Goal: Task Accomplishment & Management: Use online tool/utility

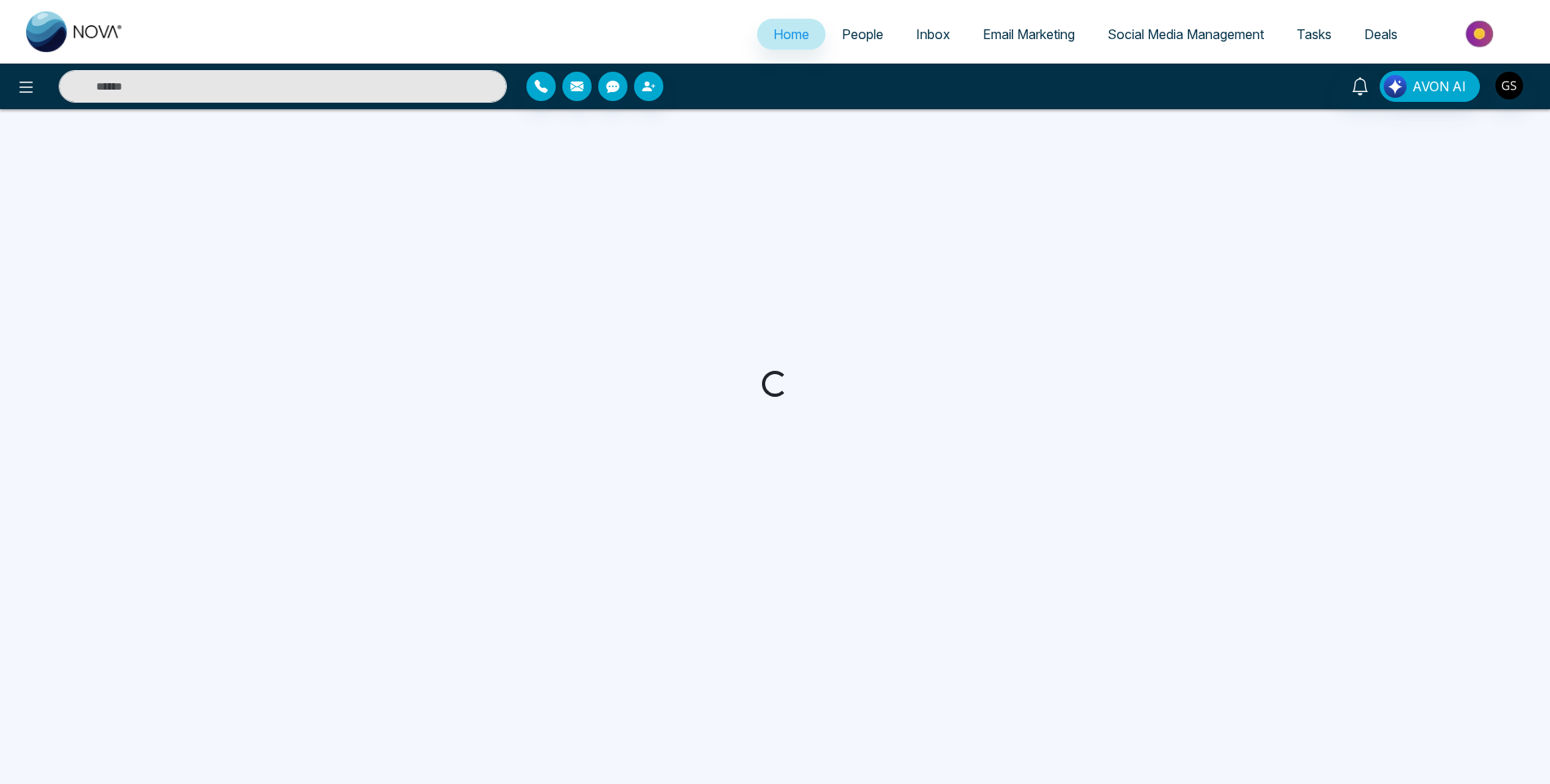
select select "*"
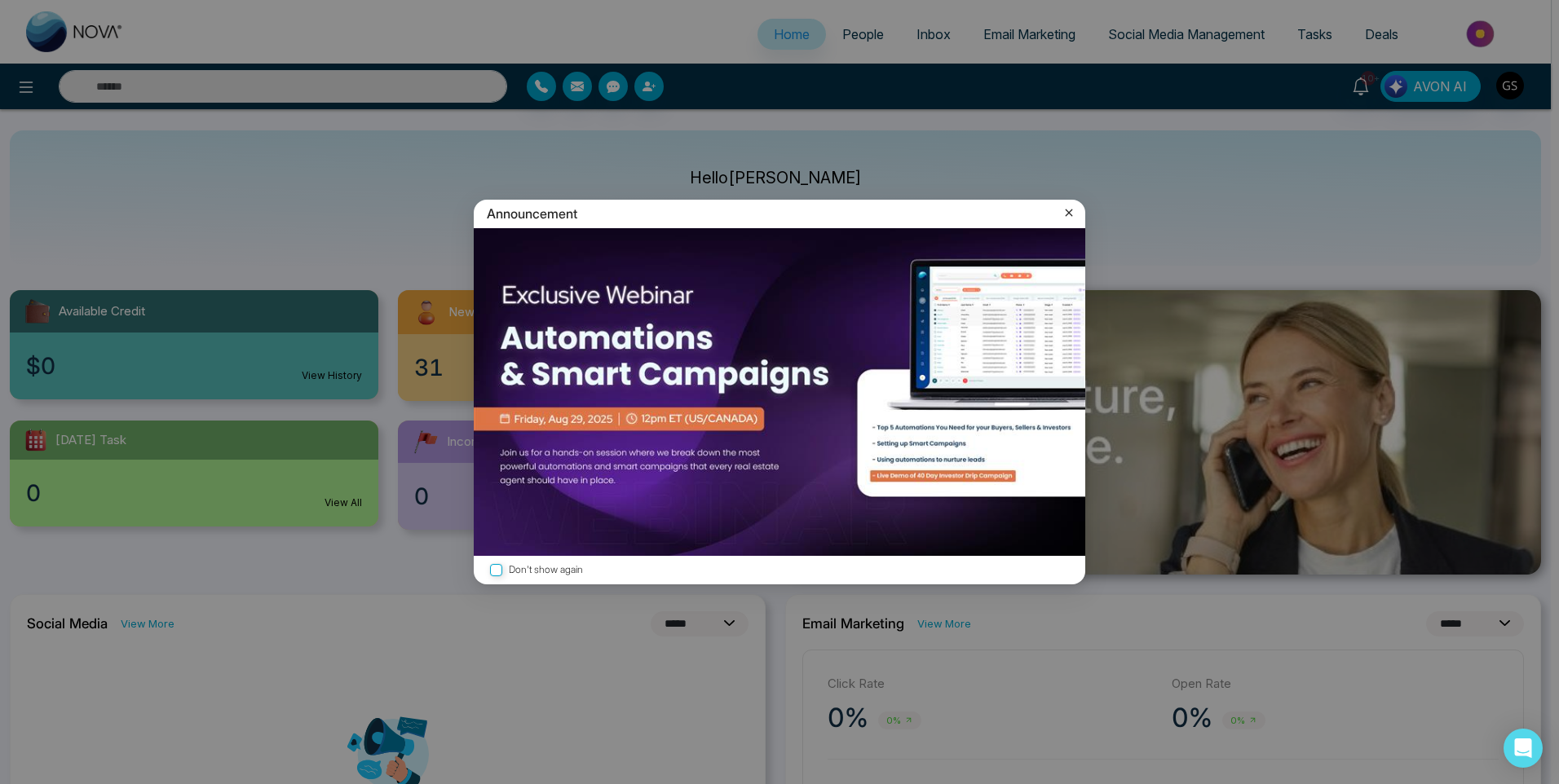
click at [1069, 212] on icon at bounding box center [1068, 213] width 7 height 7
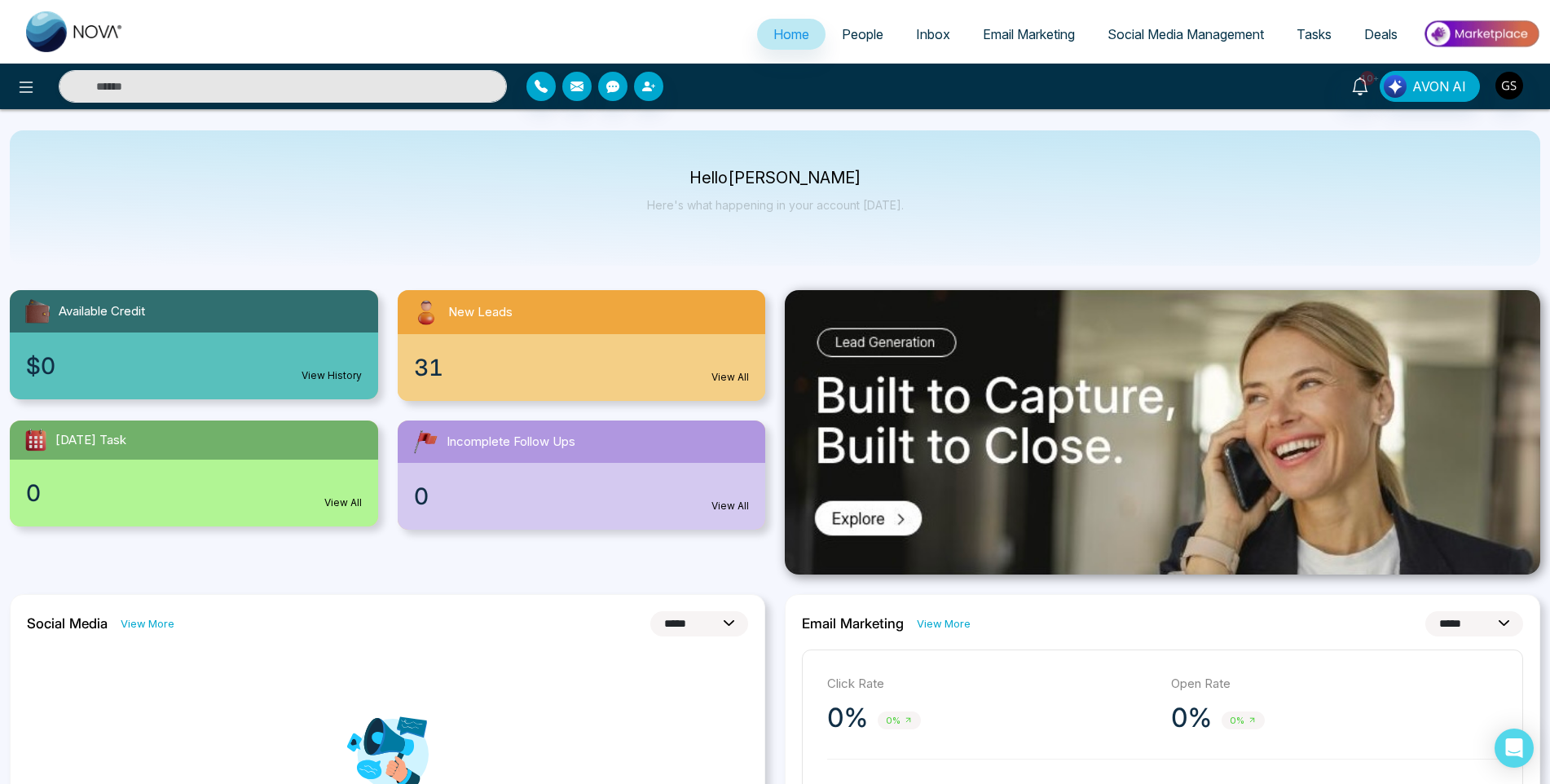
click at [855, 30] on span "People" at bounding box center [863, 33] width 41 height 17
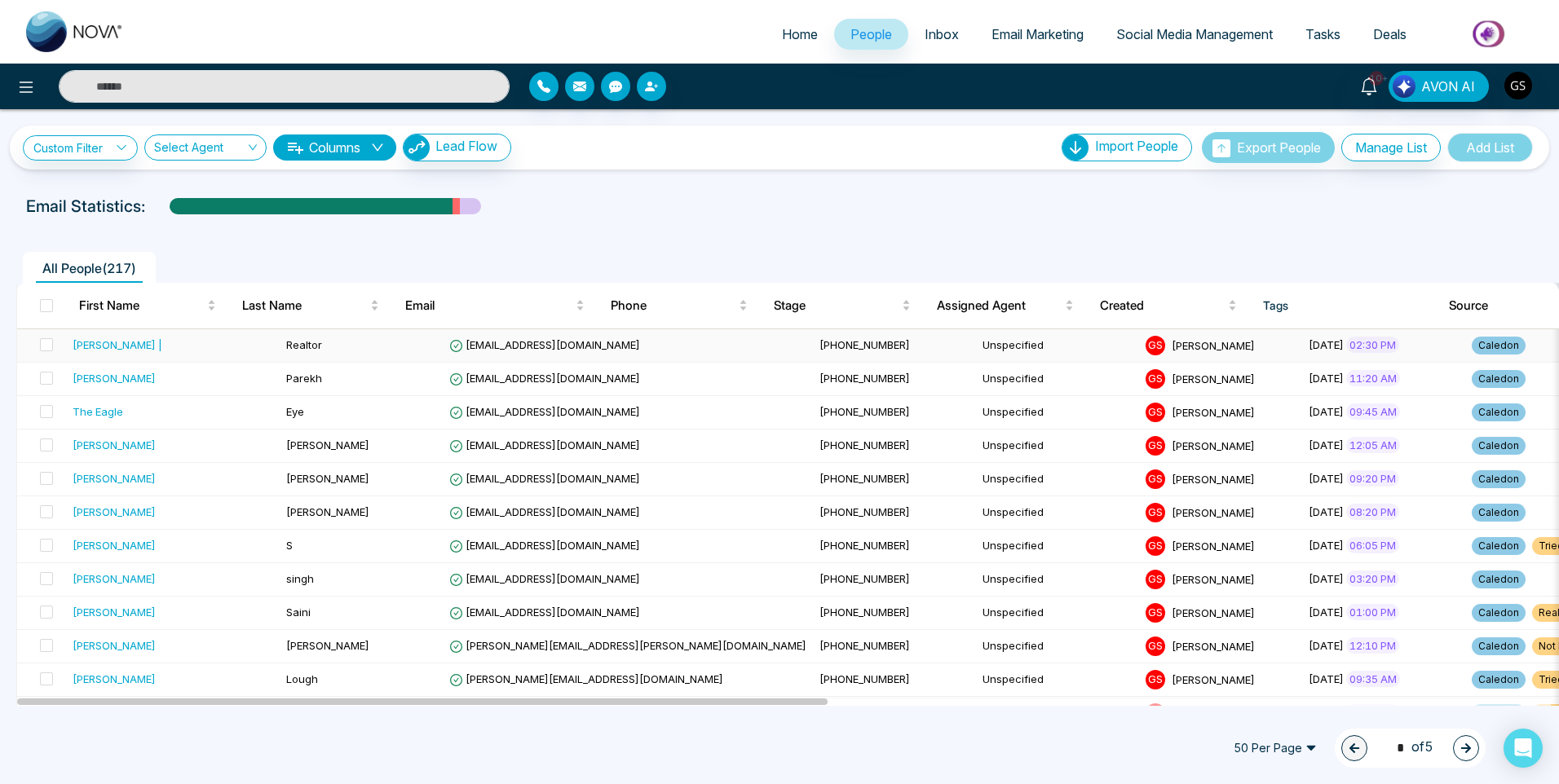
click at [135, 350] on div "[PERSON_NAME] |" at bounding box center [117, 345] width 90 height 17
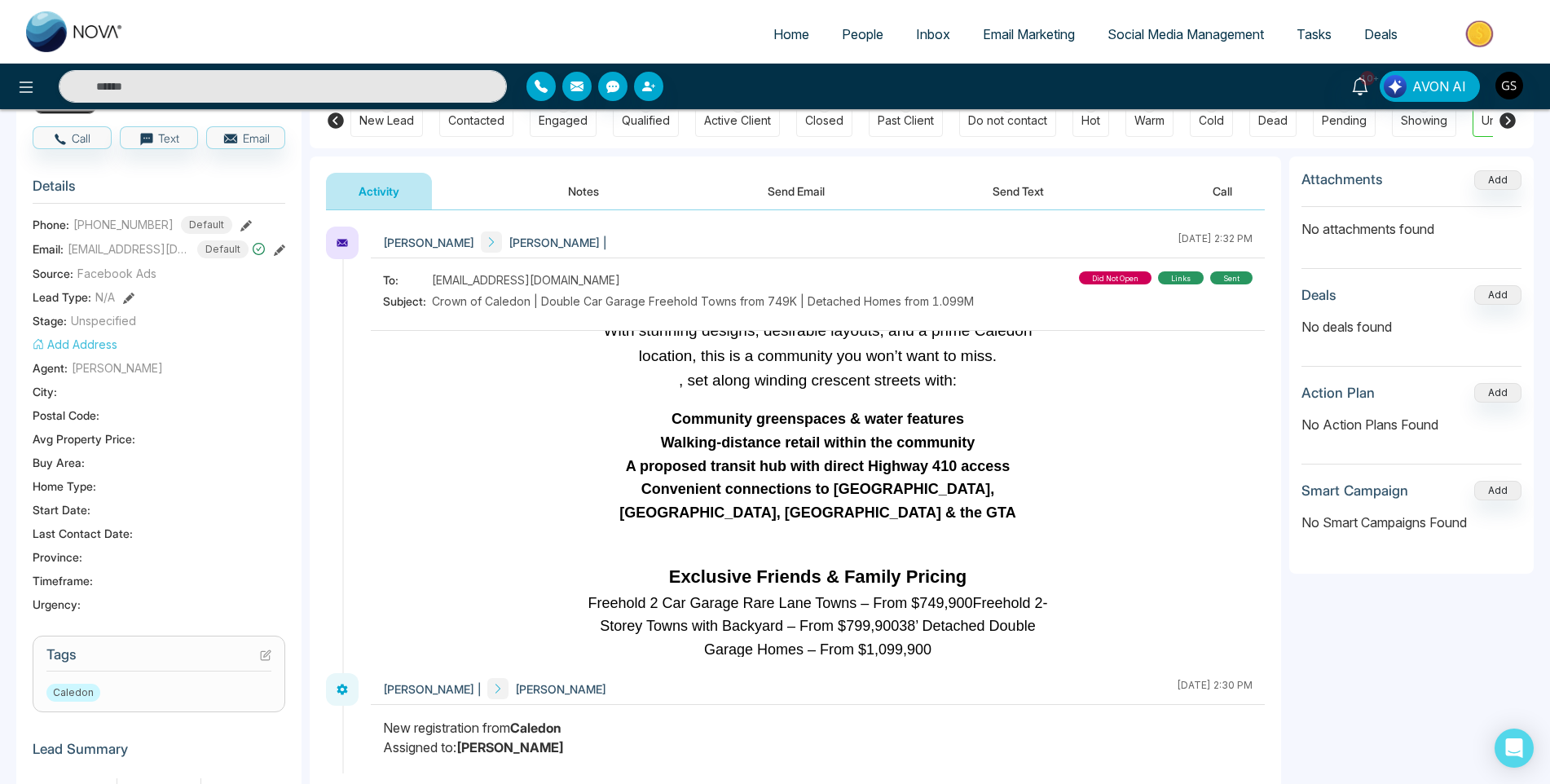
scroll to position [485, 0]
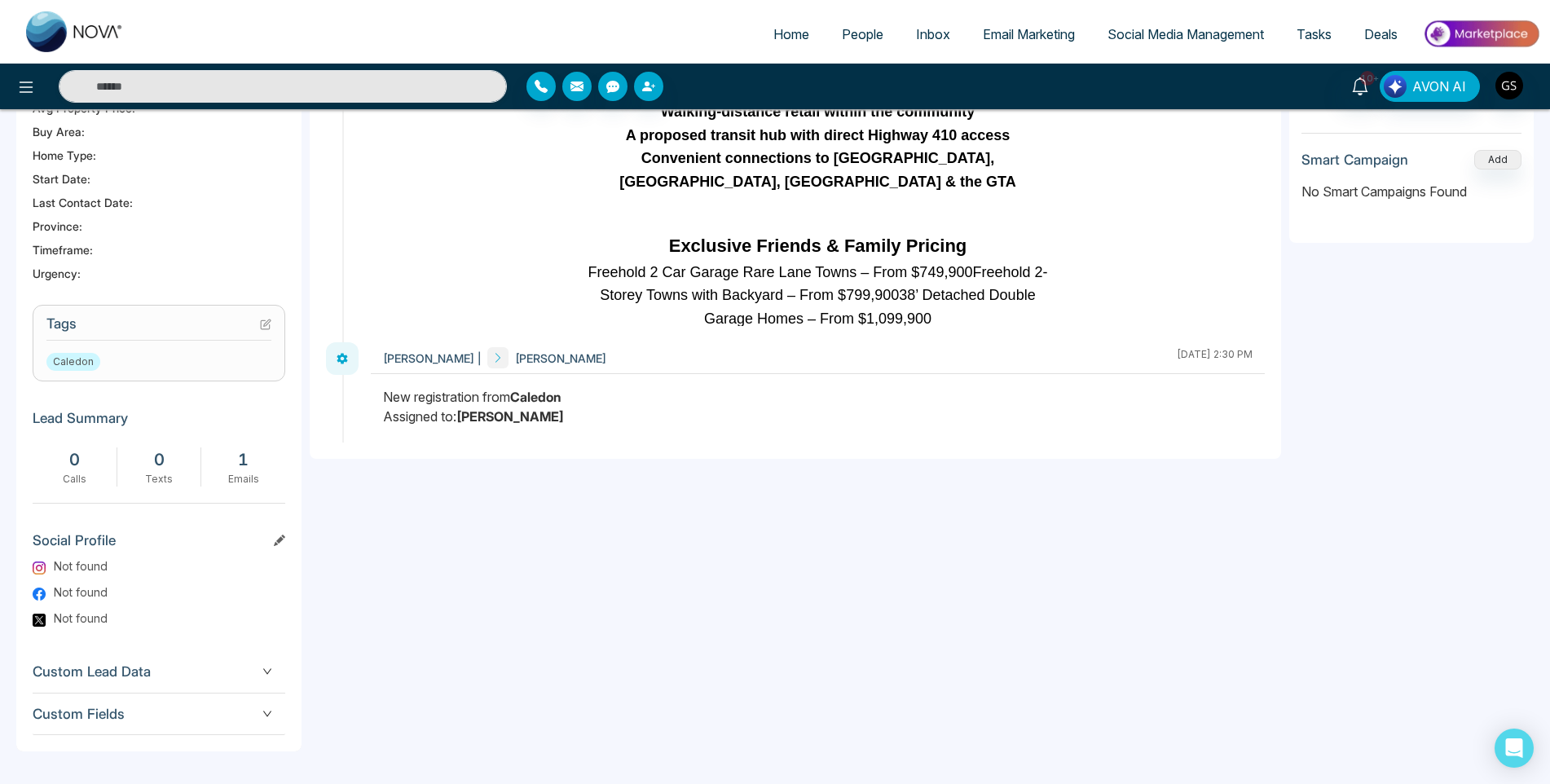
click at [267, 328] on icon at bounding box center [266, 324] width 12 height 12
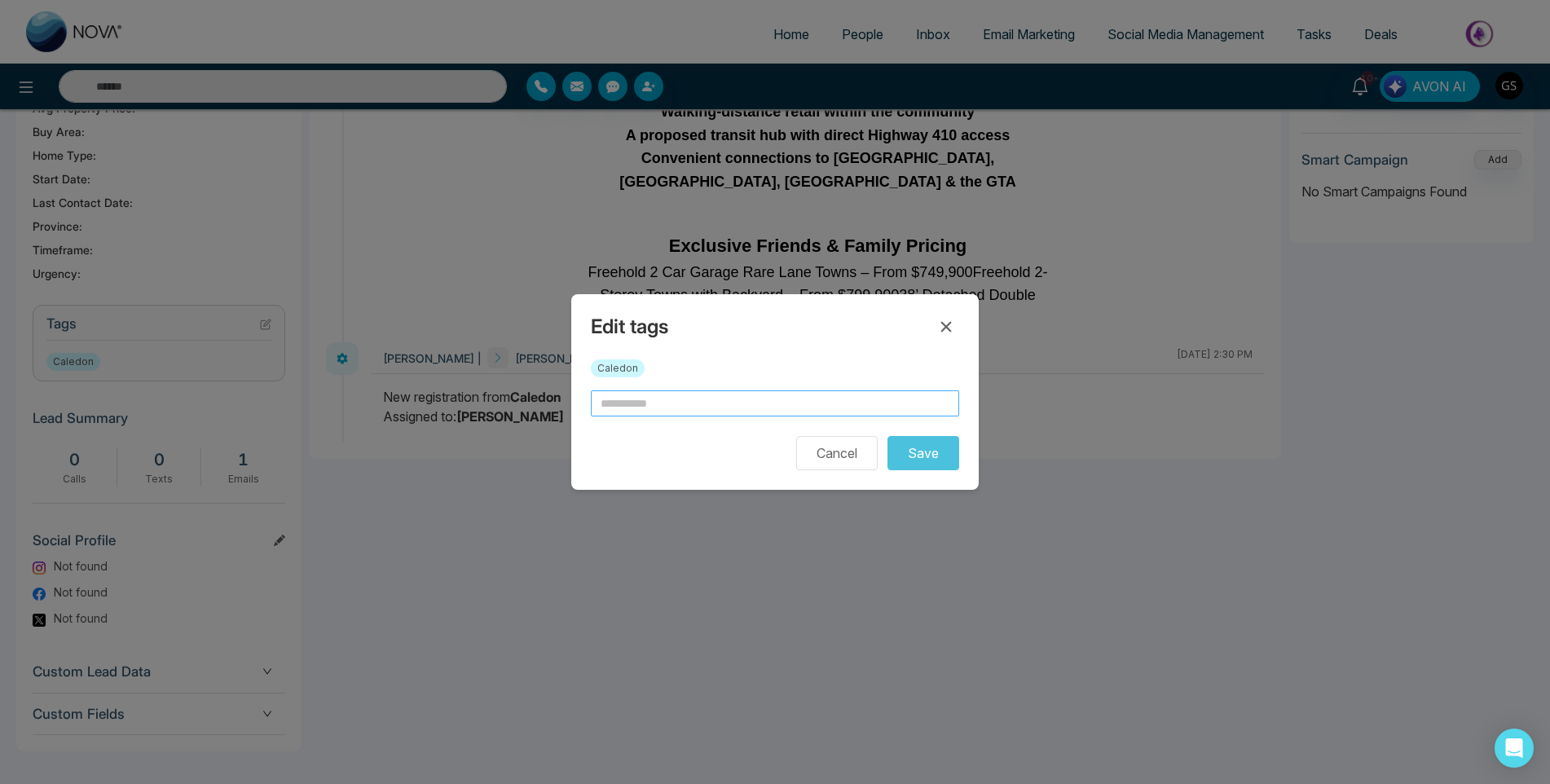
click at [705, 405] on input "text" at bounding box center [775, 403] width 369 height 26
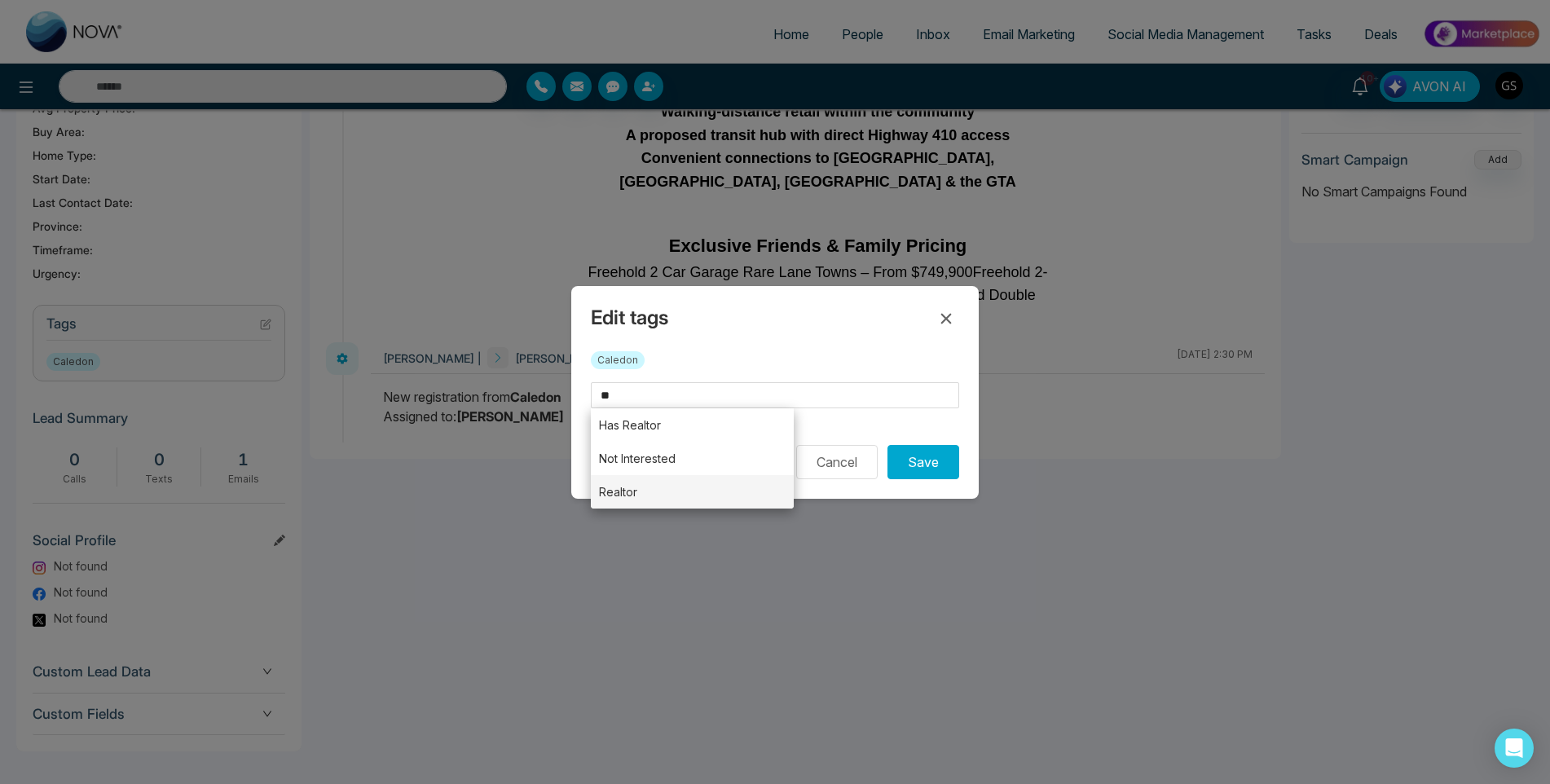
click at [686, 485] on li "Realtor" at bounding box center [693, 491] width 203 height 33
type input "*******"
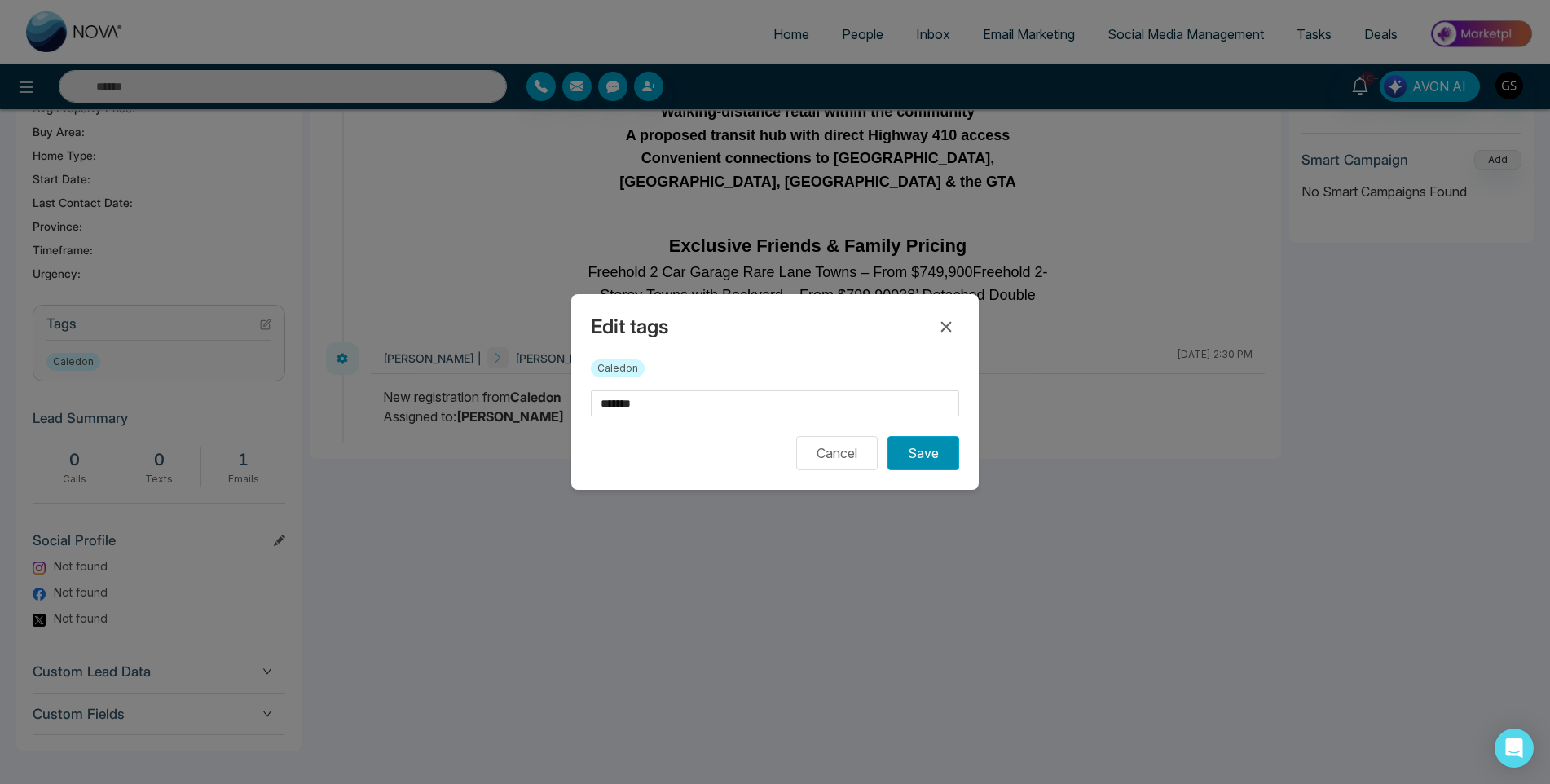
click at [932, 446] on button "Save" at bounding box center [923, 453] width 72 height 34
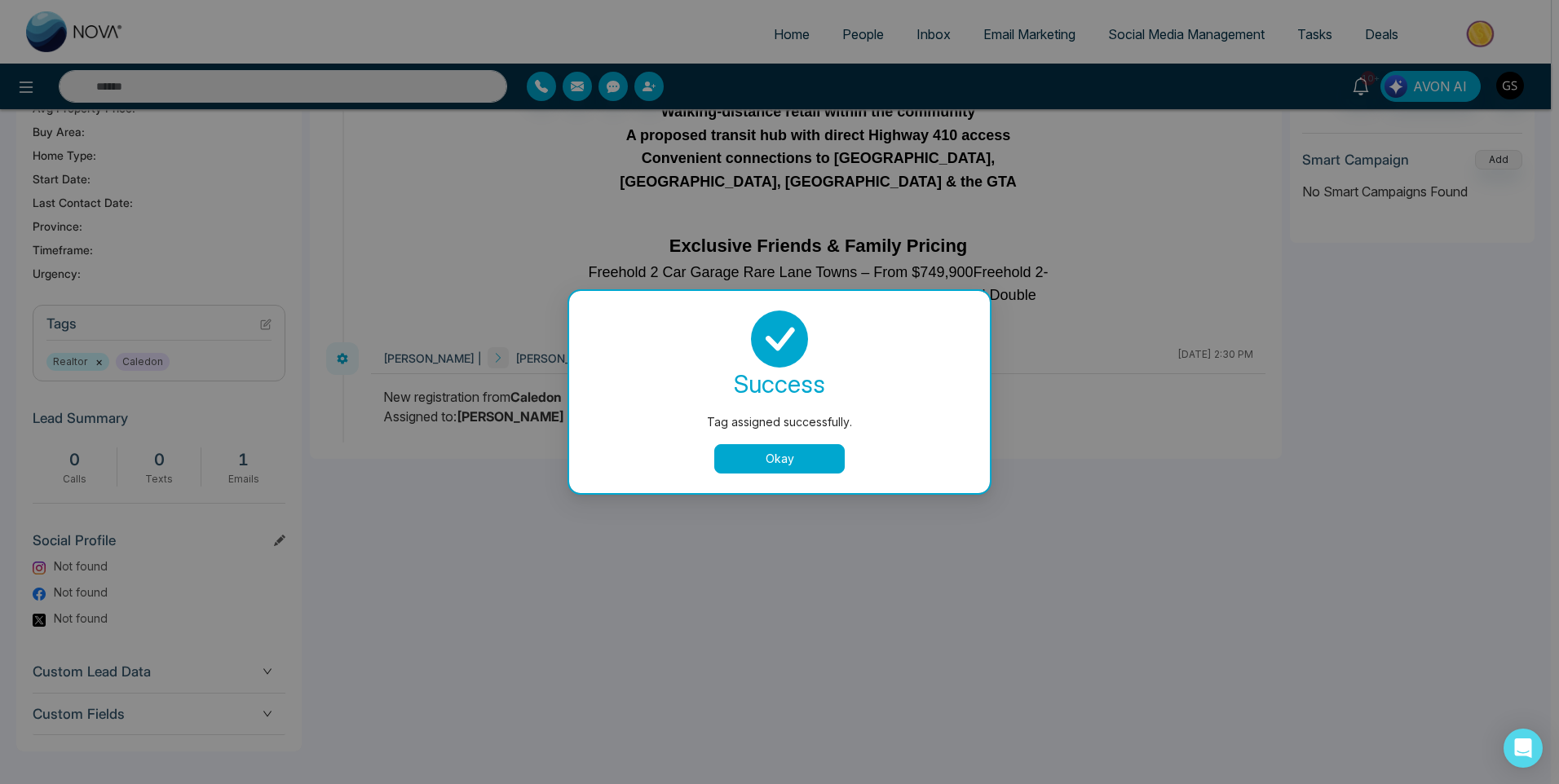
click at [1125, 475] on div "Tag assigned successfully. success Tag assigned successfully. Okay" at bounding box center [780, 392] width 1559 height 784
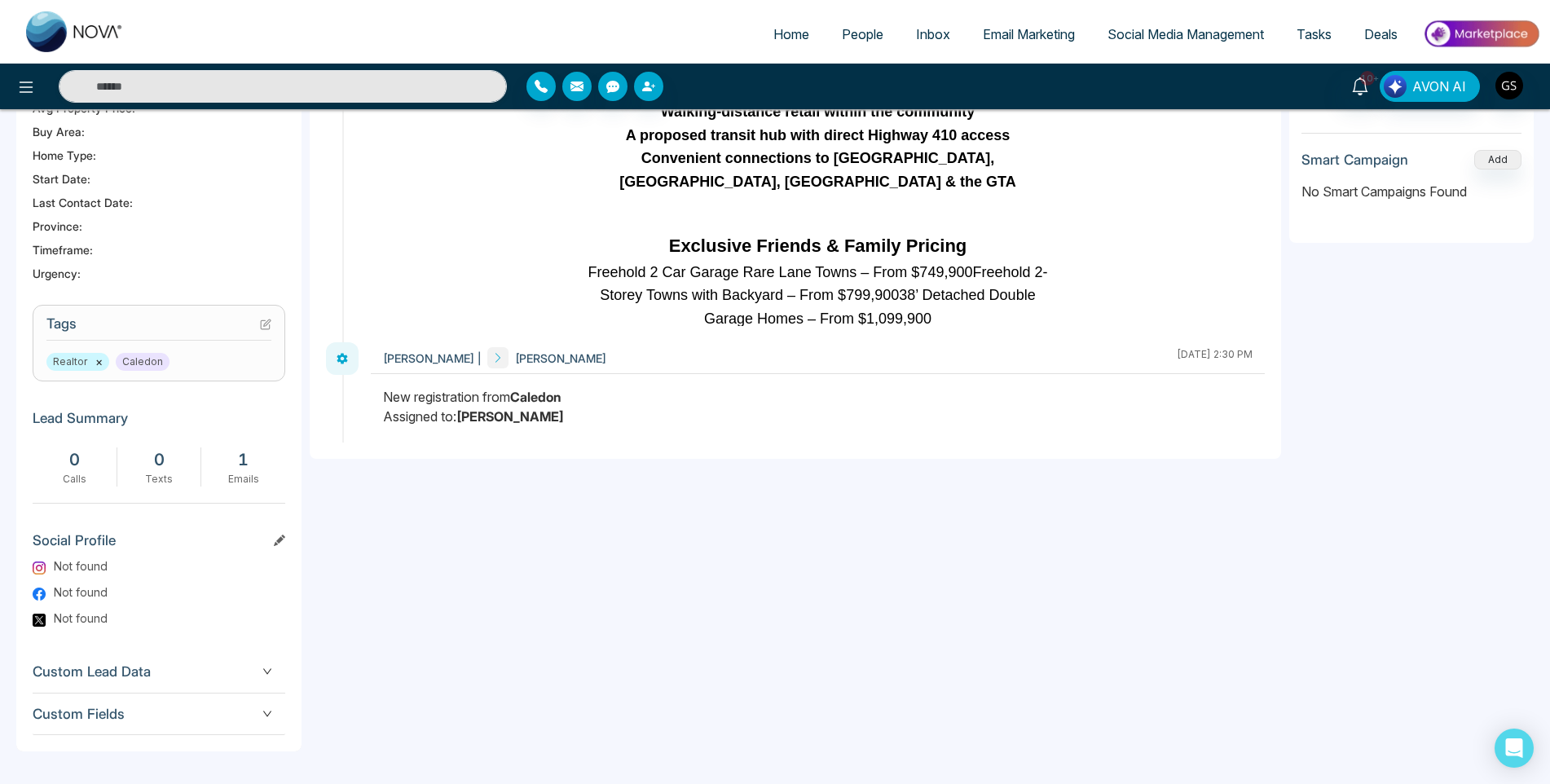
click at [876, 31] on span "People" at bounding box center [863, 33] width 41 height 17
